Goal: Find contact information: Find contact information

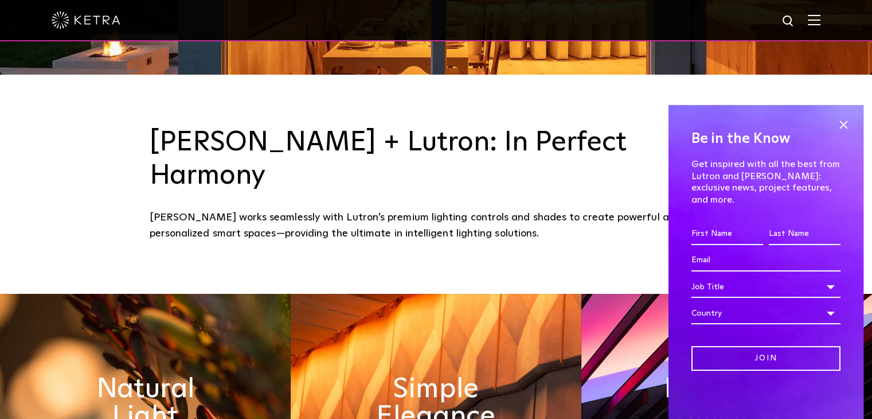
click at [815, 19] on div at bounding box center [436, 20] width 769 height 40
click at [844, 130] on span at bounding box center [843, 124] width 17 height 17
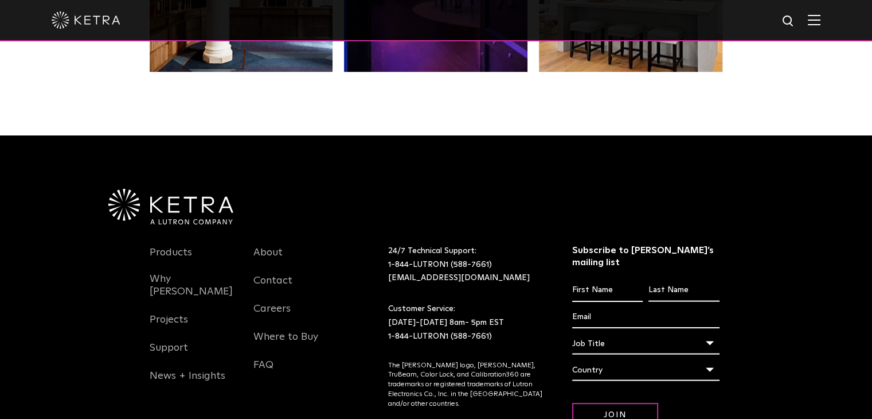
scroll to position [2410, 0]
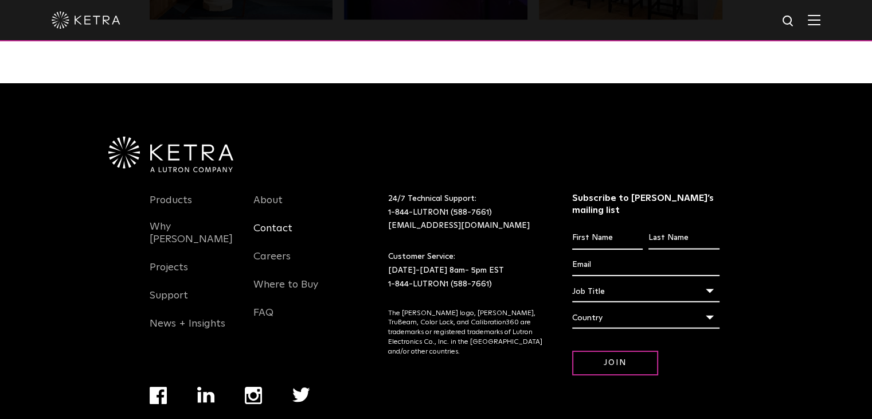
click at [265, 222] on link "Contact" at bounding box center [272, 235] width 39 height 26
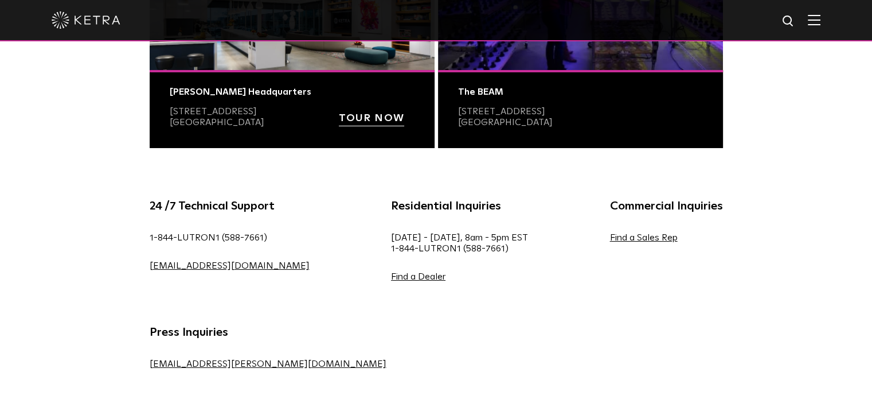
scroll to position [573, 0]
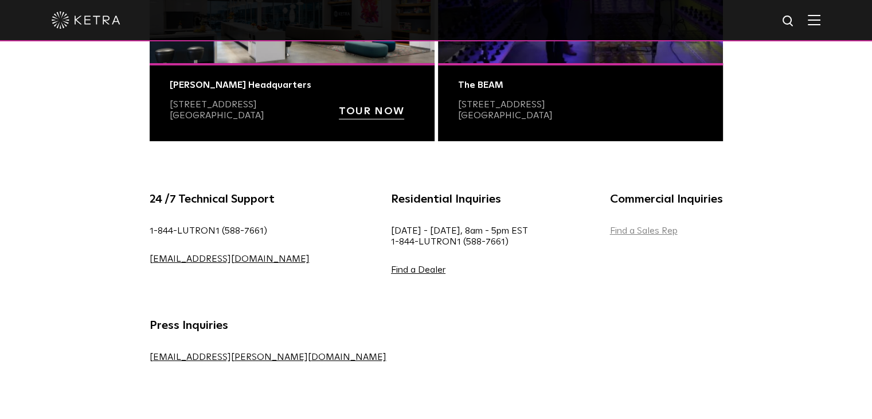
click at [610, 234] on link "Find a Sales Rep" at bounding box center [644, 230] width 68 height 9
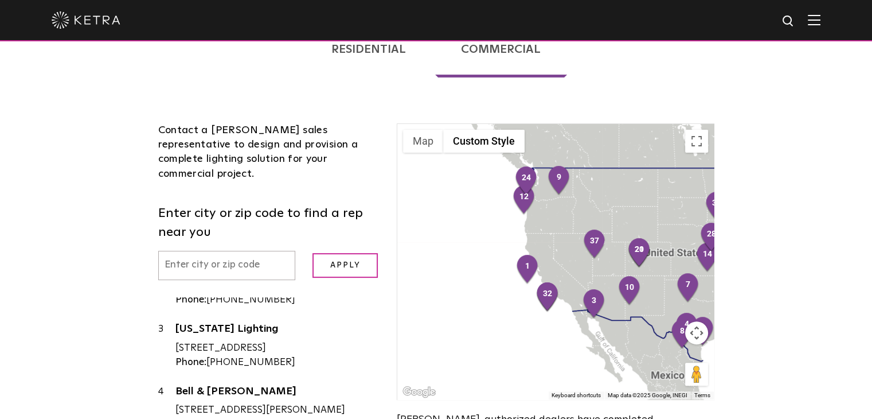
scroll to position [287, 0]
click at [247, 251] on input "text" at bounding box center [227, 265] width 138 height 29
type input "[US_STATE]"
click at [337, 253] on input "Apply" at bounding box center [344, 265] width 65 height 25
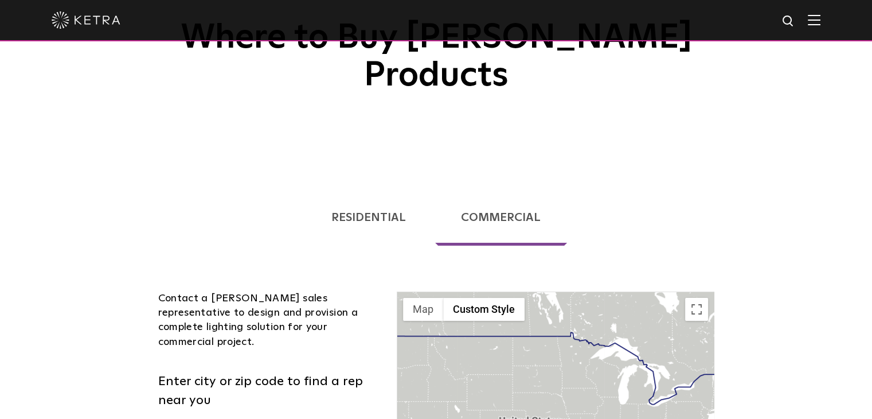
scroll to position [115, 0]
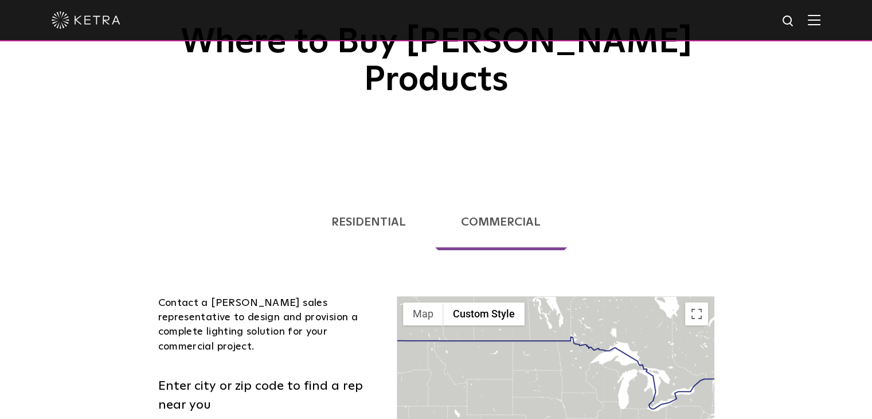
click at [370, 194] on link "Residential" at bounding box center [368, 222] width 127 height 56
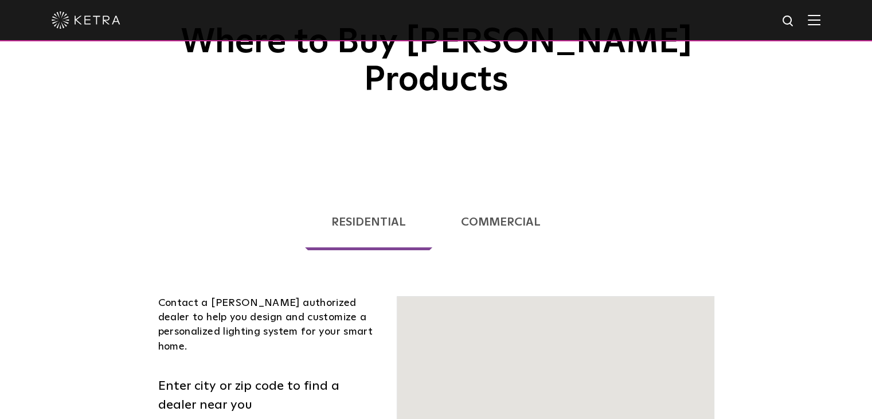
scroll to position [69, 0]
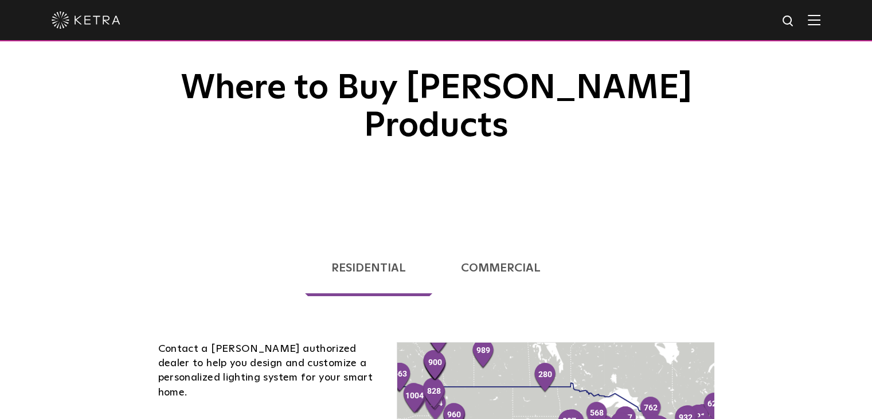
checkbox input "true"
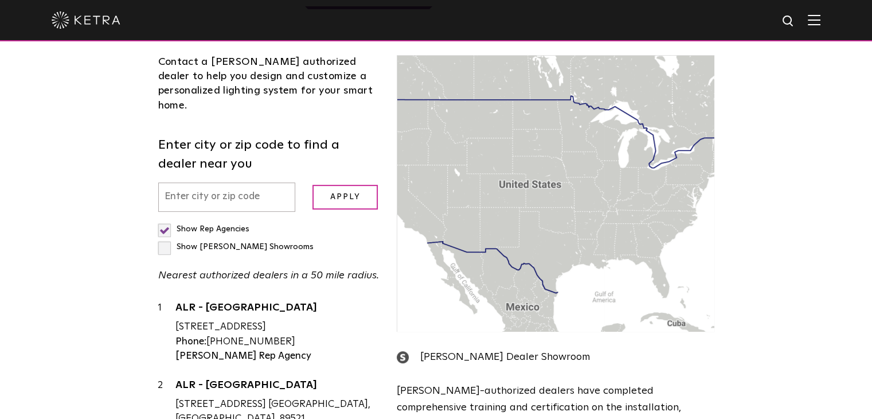
scroll to position [516, 0]
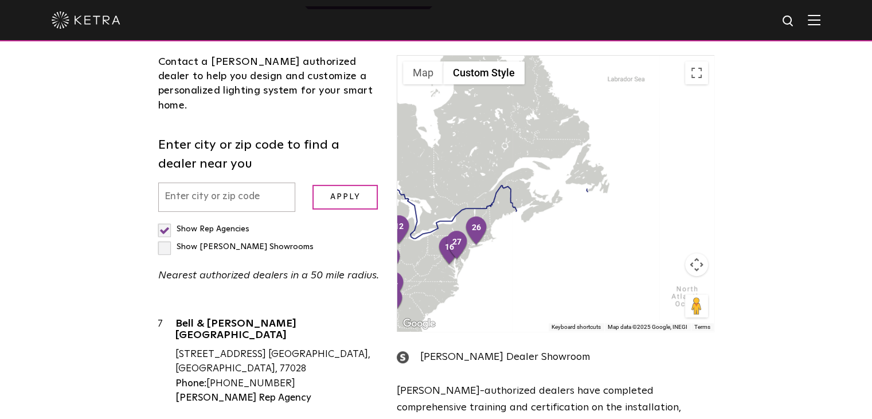
drag, startPoint x: 644, startPoint y: 205, endPoint x: 501, endPoint y: 255, distance: 151.9
click at [501, 255] on div at bounding box center [555, 193] width 316 height 275
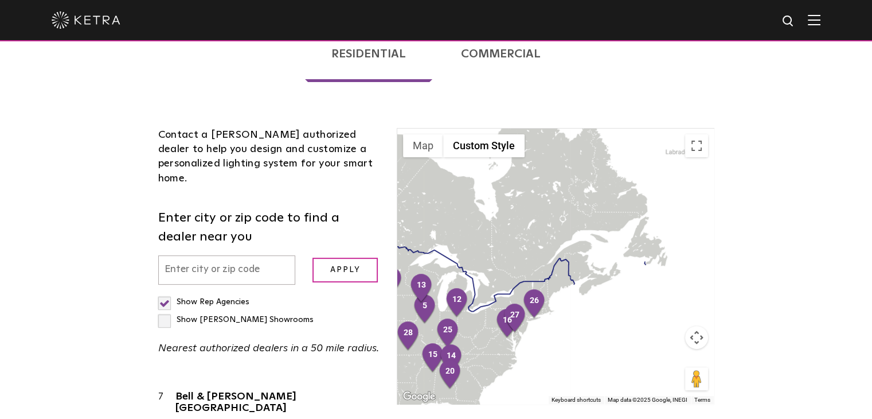
scroll to position [241, 0]
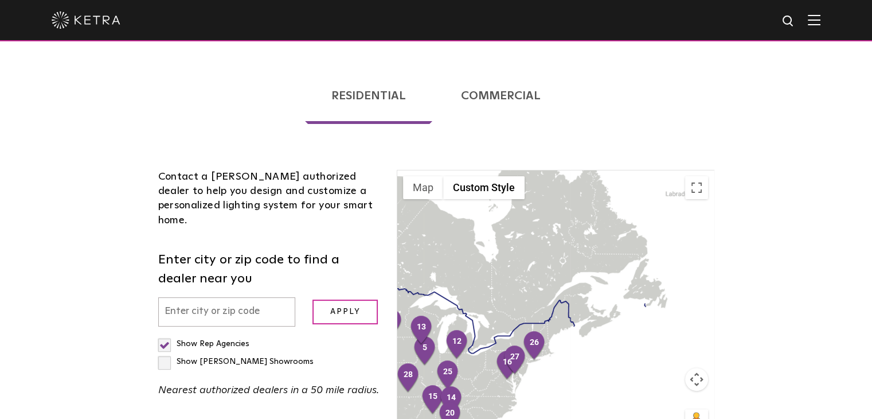
click at [480, 68] on link "Commercial" at bounding box center [501, 96] width 132 height 56
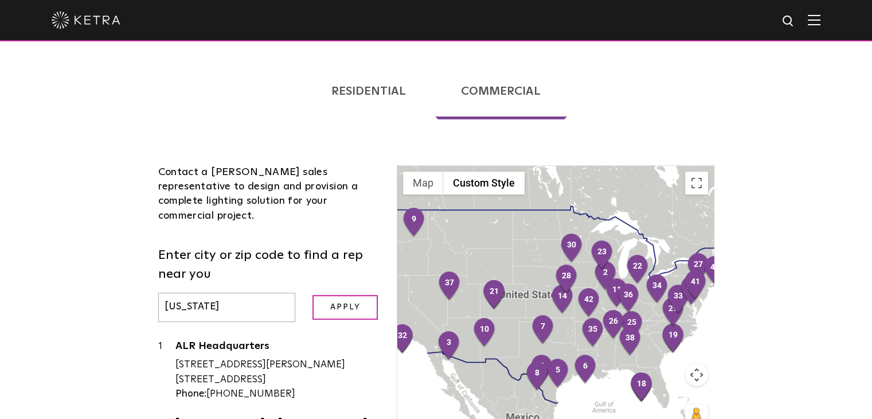
scroll to position [310, 0]
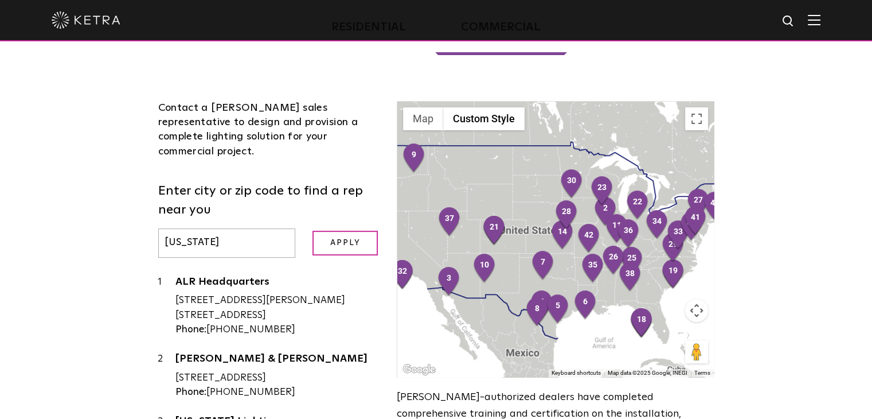
drag, startPoint x: 247, startPoint y: 191, endPoint x: 99, endPoint y: 191, distance: 147.9
click at [99, 191] on div "Loading... Residential Commercial Contact a [PERSON_NAME] authorized dealer to …" at bounding box center [436, 278] width 872 height 598
click at [63, 209] on div "Loading... Residential Commercial Contact a [PERSON_NAME] authorized dealer to …" at bounding box center [436, 278] width 872 height 598
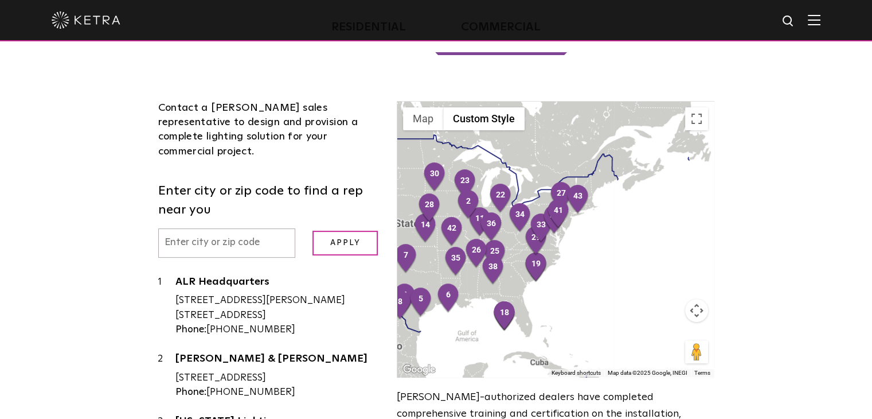
drag, startPoint x: 590, startPoint y: 294, endPoint x: 452, endPoint y: 287, distance: 138.3
click at [452, 287] on div at bounding box center [555, 238] width 316 height 275
